Goal: Communication & Community: Answer question/provide support

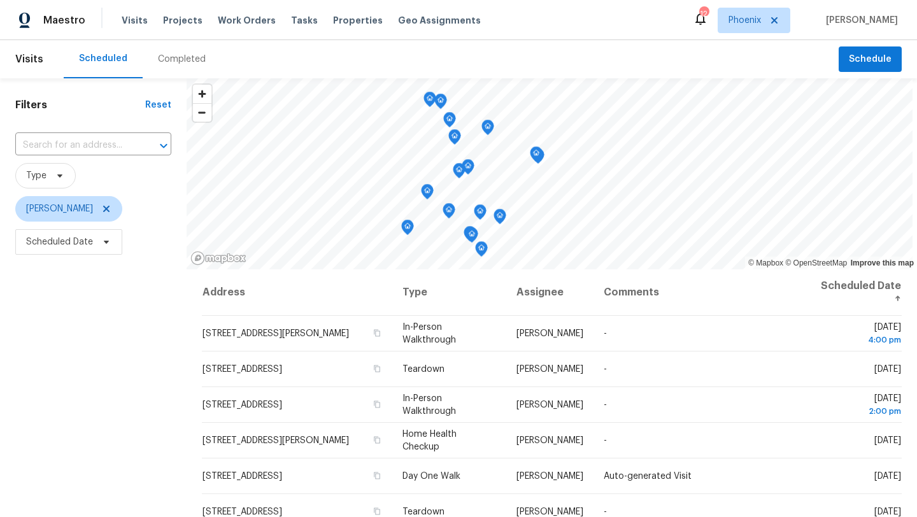
scroll to position [50, 0]
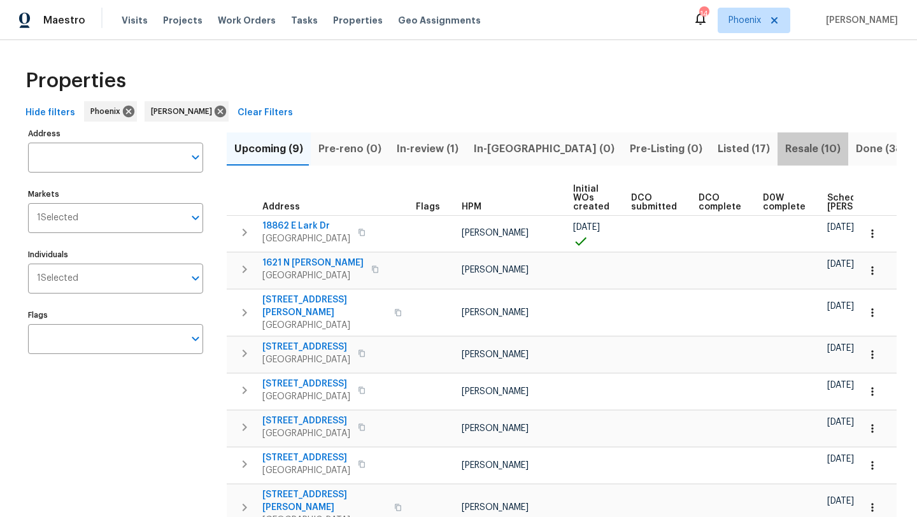
click at [785, 146] on span "Resale (10)" at bounding box center [812, 149] width 55 height 18
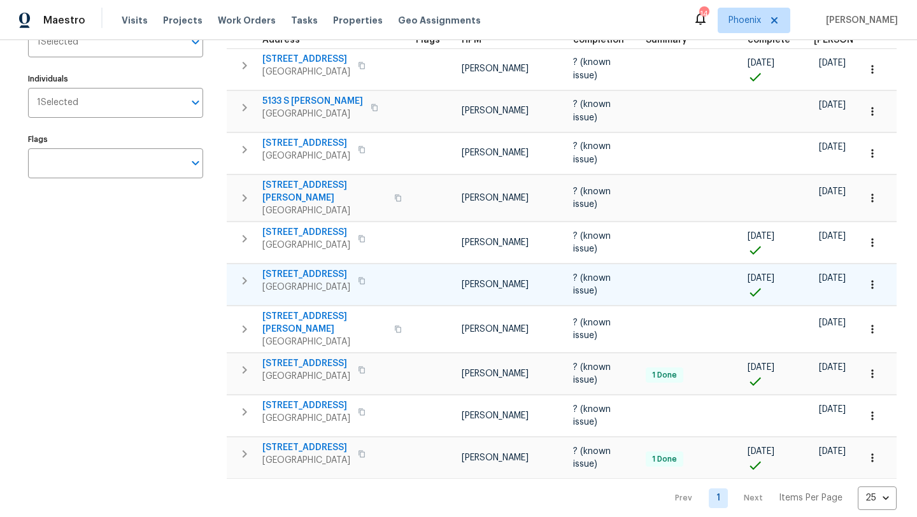
scroll to position [178, 0]
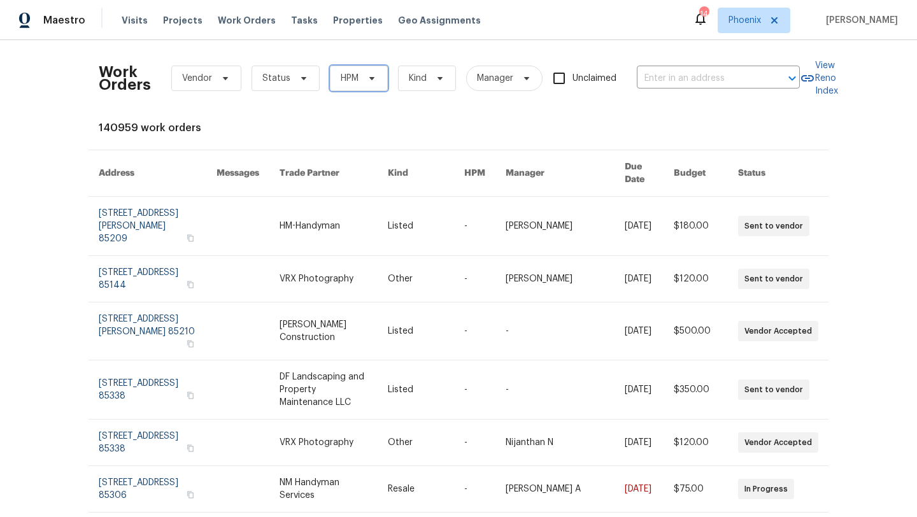
click at [363, 75] on span at bounding box center [370, 78] width 14 height 10
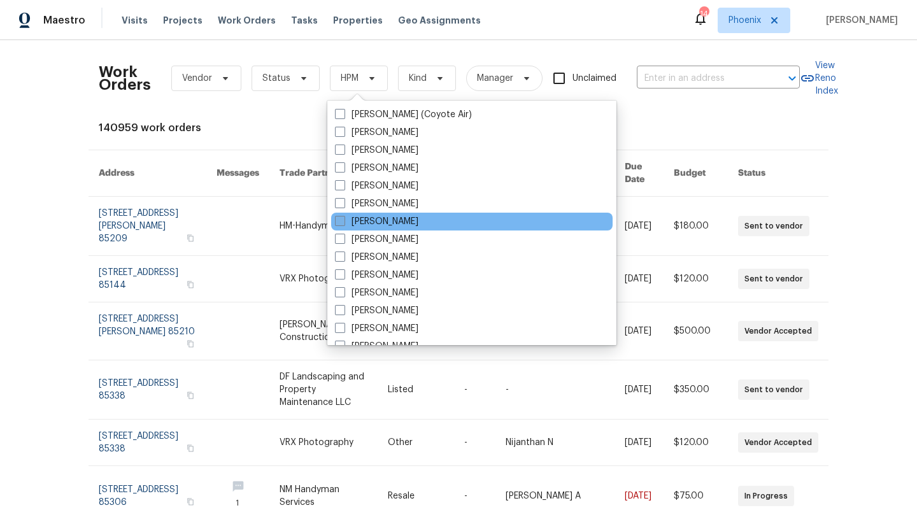
scroll to position [764, 0]
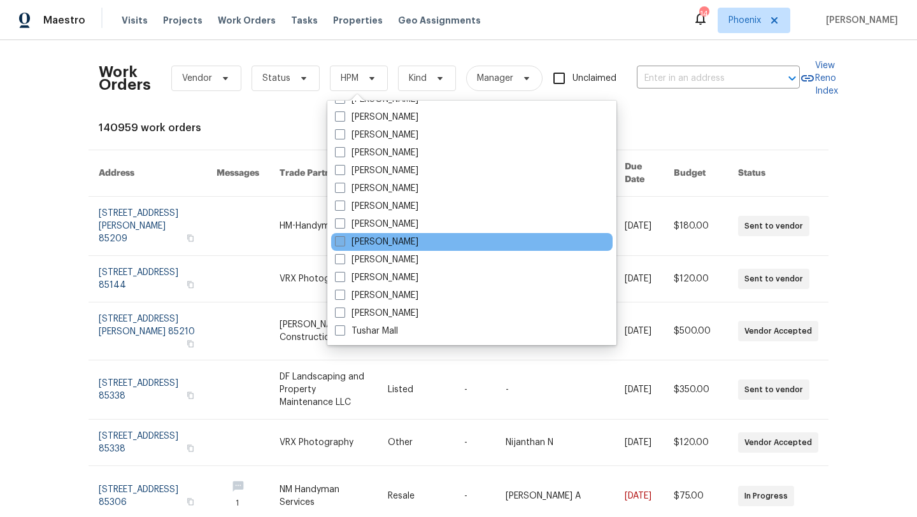
click at [344, 240] on span at bounding box center [340, 241] width 10 height 10
click at [343, 240] on input "[PERSON_NAME]" at bounding box center [339, 240] width 8 height 8
checkbox input "true"
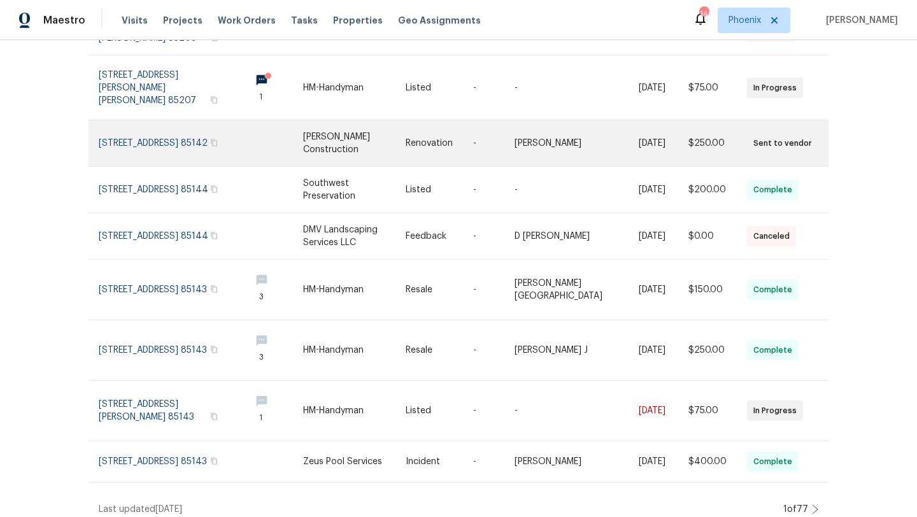
scroll to position [132, 0]
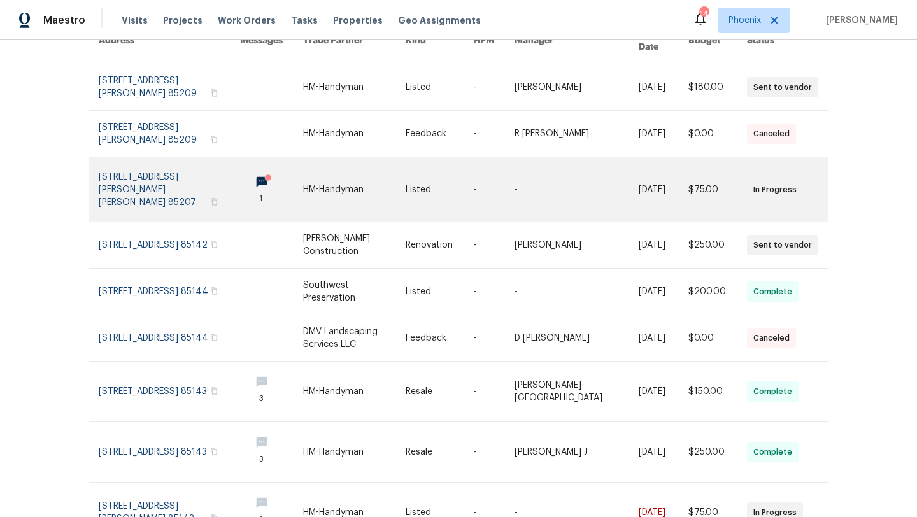
click at [187, 165] on link at bounding box center [169, 189] width 141 height 64
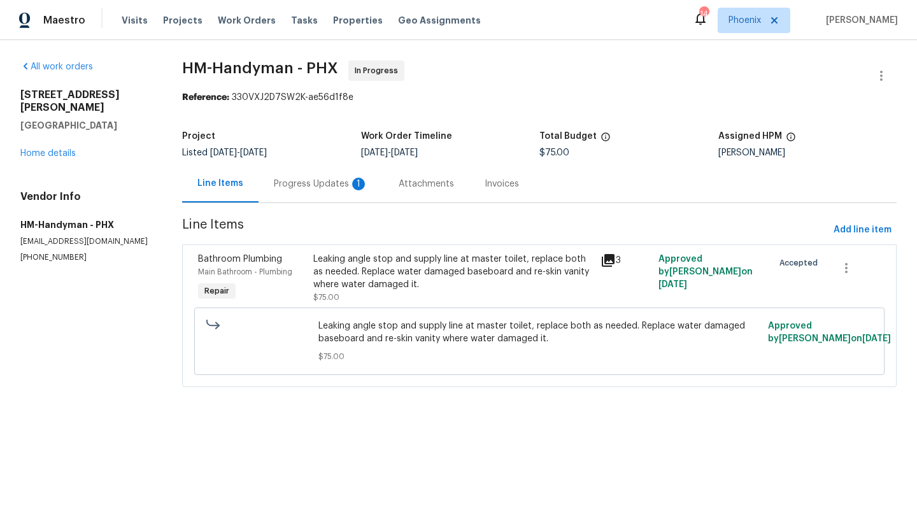
click at [321, 183] on div "Progress Updates 1" at bounding box center [321, 184] width 94 height 13
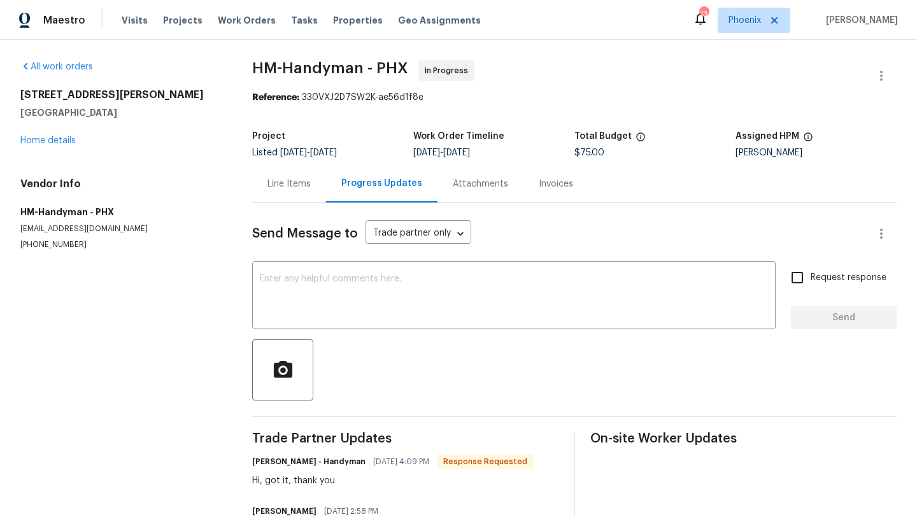
scroll to position [55, 0]
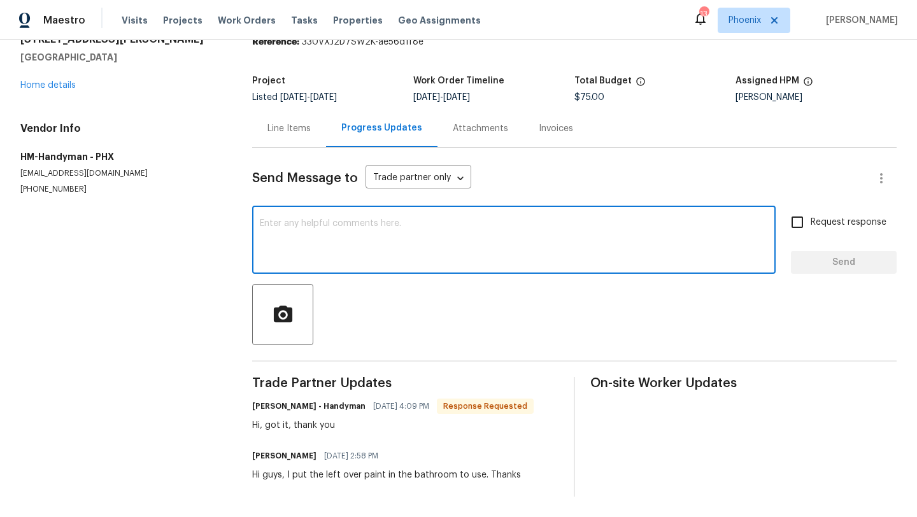
click at [299, 245] on textarea at bounding box center [514, 241] width 508 height 45
type textarea "Thanks!"
click at [861, 265] on span "Send" at bounding box center [843, 263] width 85 height 16
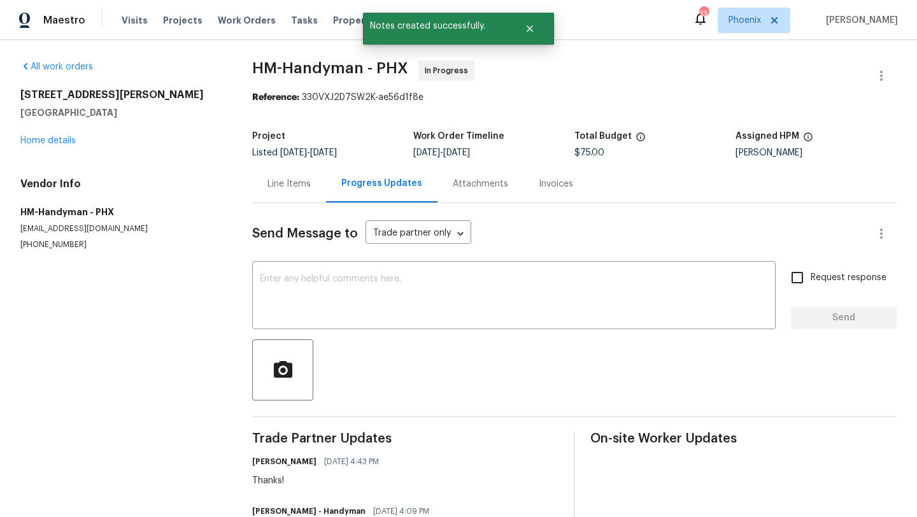
scroll to position [105, 0]
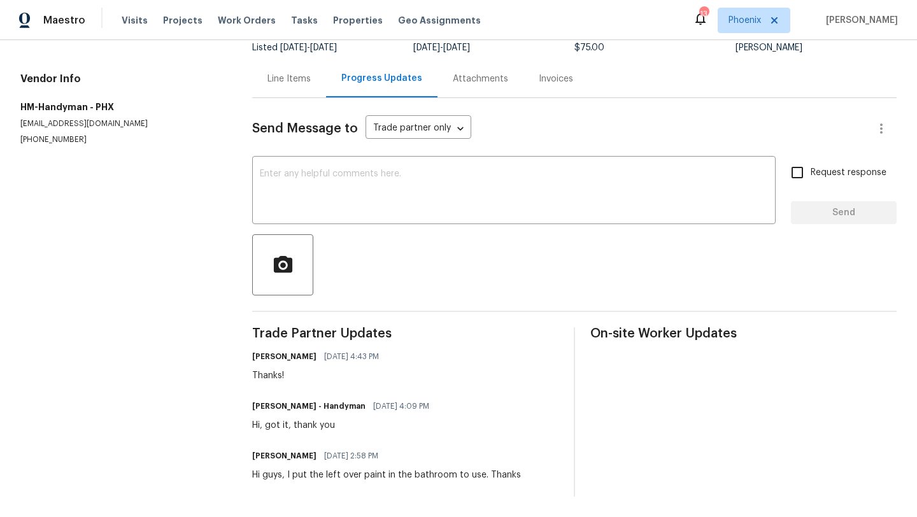
click at [292, 69] on div "Line Items" at bounding box center [289, 79] width 74 height 38
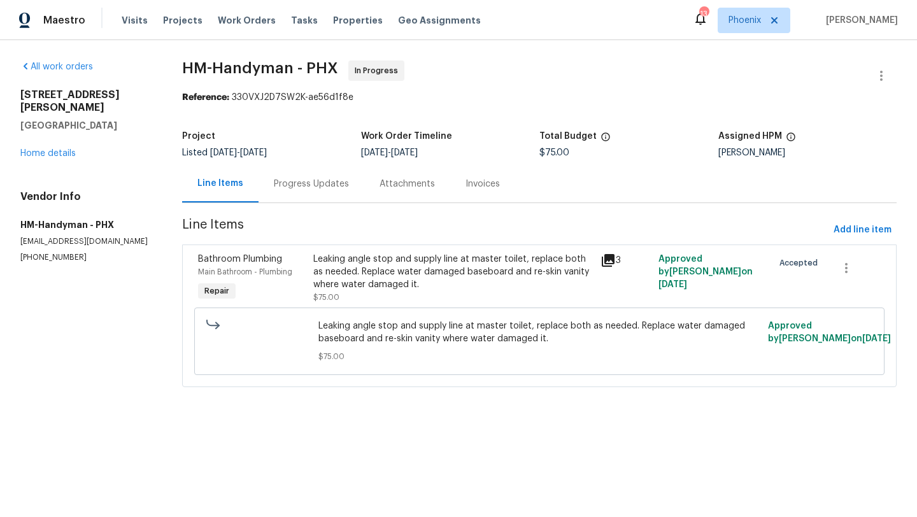
click at [350, 274] on div "Leaking angle stop and supply line at master toilet, replace both as needed. Re…" at bounding box center [453, 272] width 280 height 38
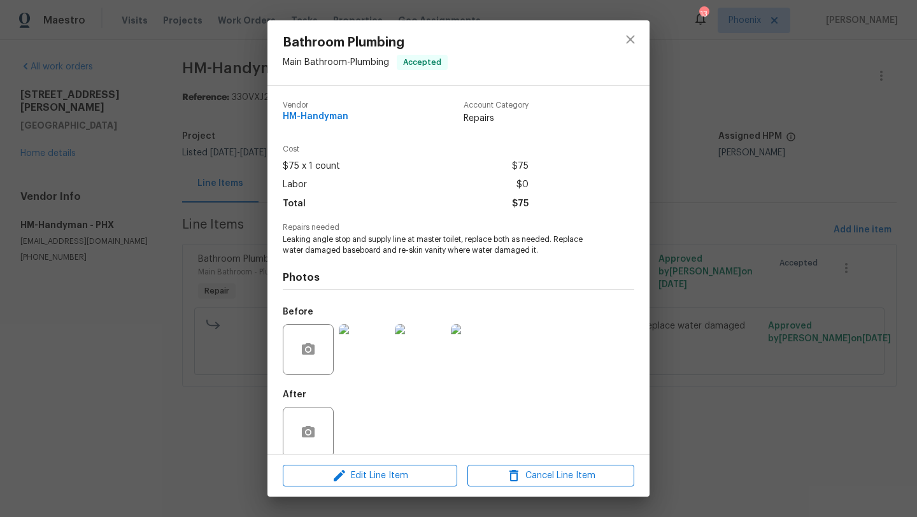
click at [353, 345] on img at bounding box center [364, 349] width 51 height 51
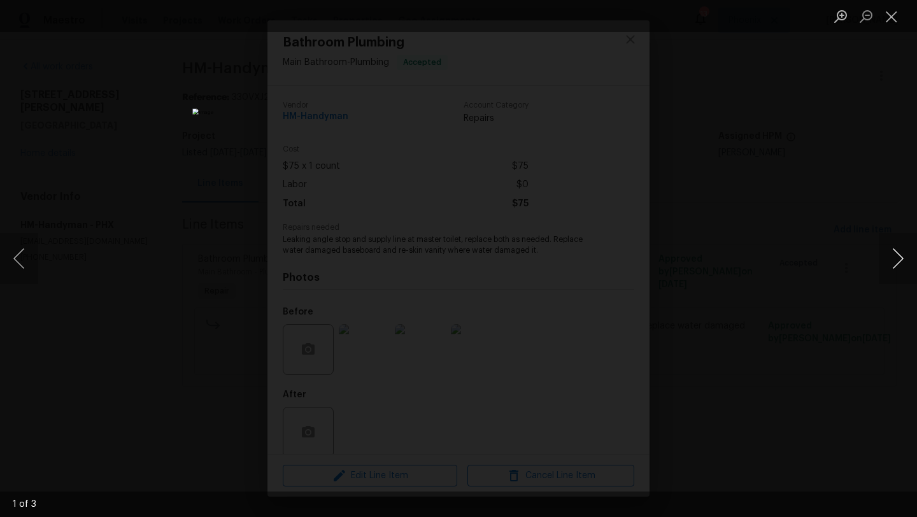
click at [903, 254] on button "Next image" at bounding box center [897, 258] width 38 height 51
click at [896, 13] on button "Close lightbox" at bounding box center [890, 16] width 25 height 22
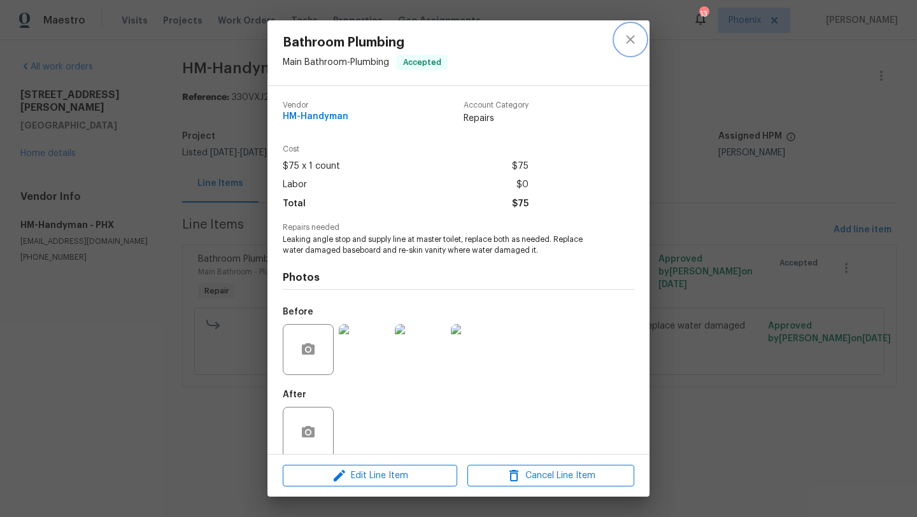
click at [632, 47] on button "close" at bounding box center [630, 39] width 31 height 31
